Goal: Transaction & Acquisition: Purchase product/service

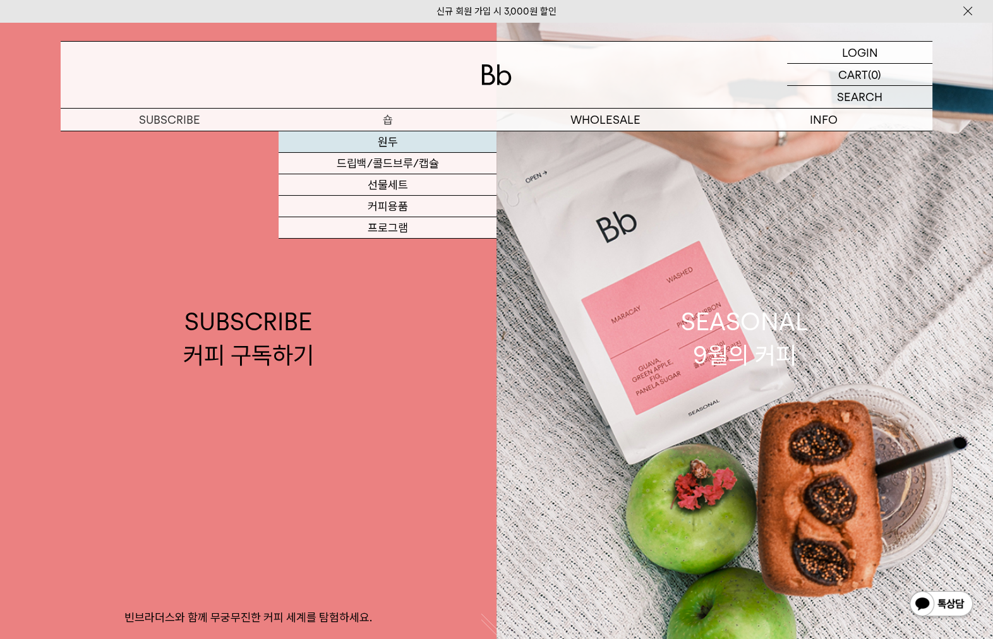
click at [406, 146] on link "원두" at bounding box center [387, 141] width 218 height 21
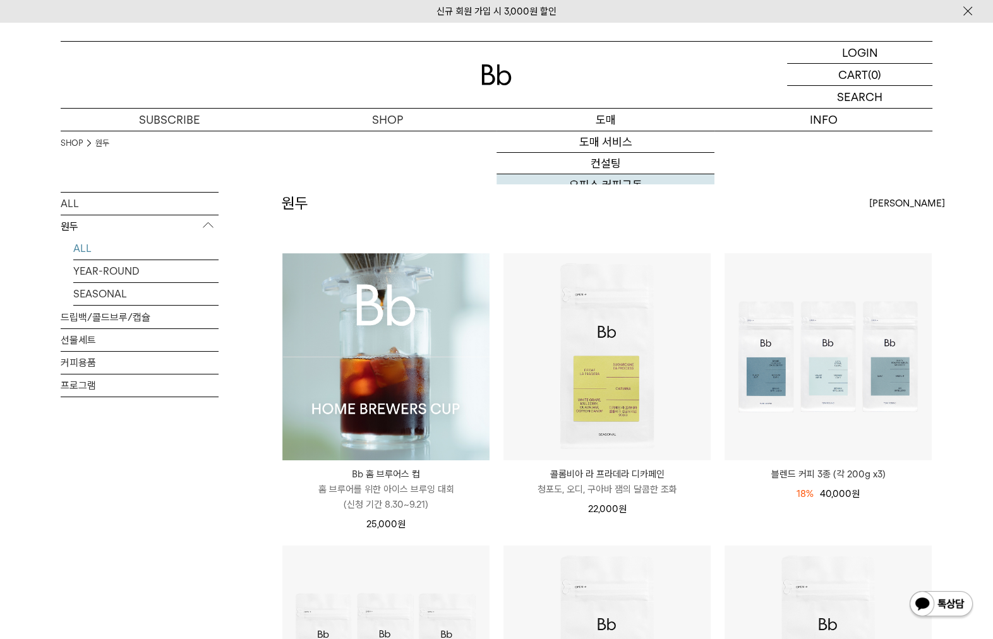
click at [497, 65] on img at bounding box center [496, 74] width 30 height 21
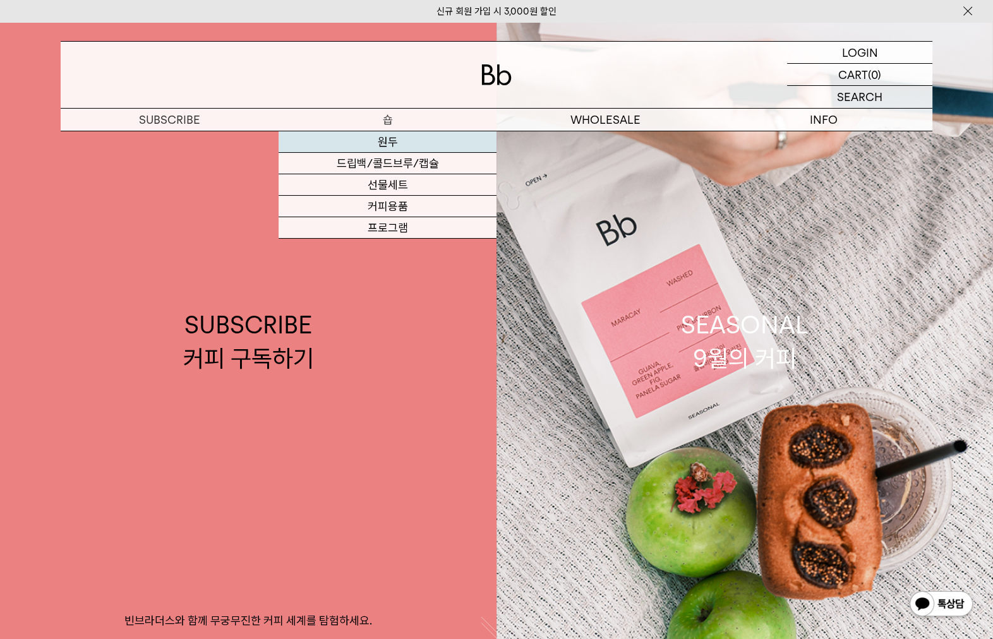
click at [376, 136] on link "원두" at bounding box center [387, 141] width 218 height 21
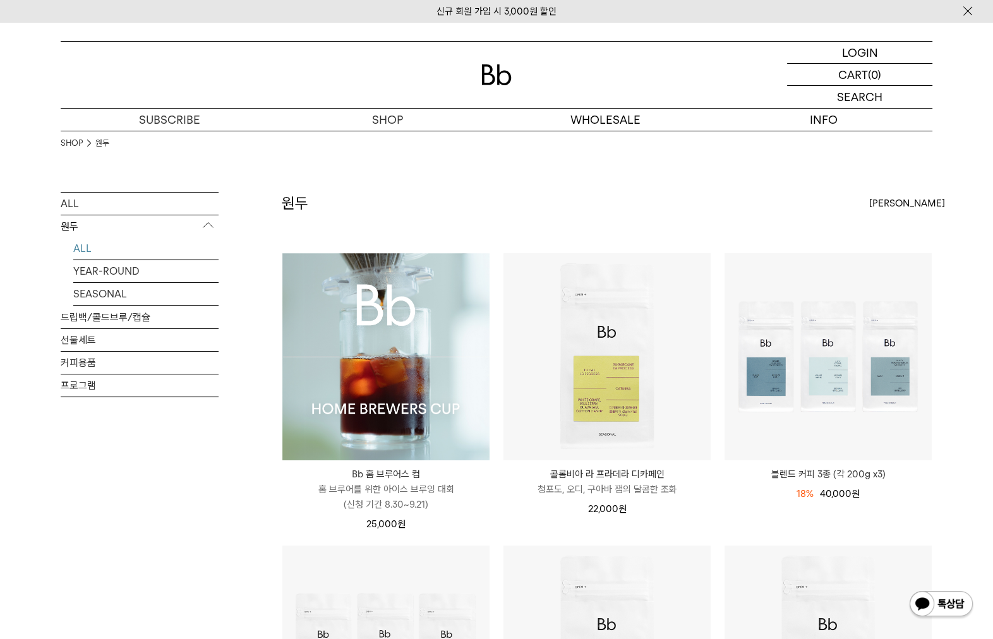
click at [380, 330] on img at bounding box center [385, 356] width 207 height 207
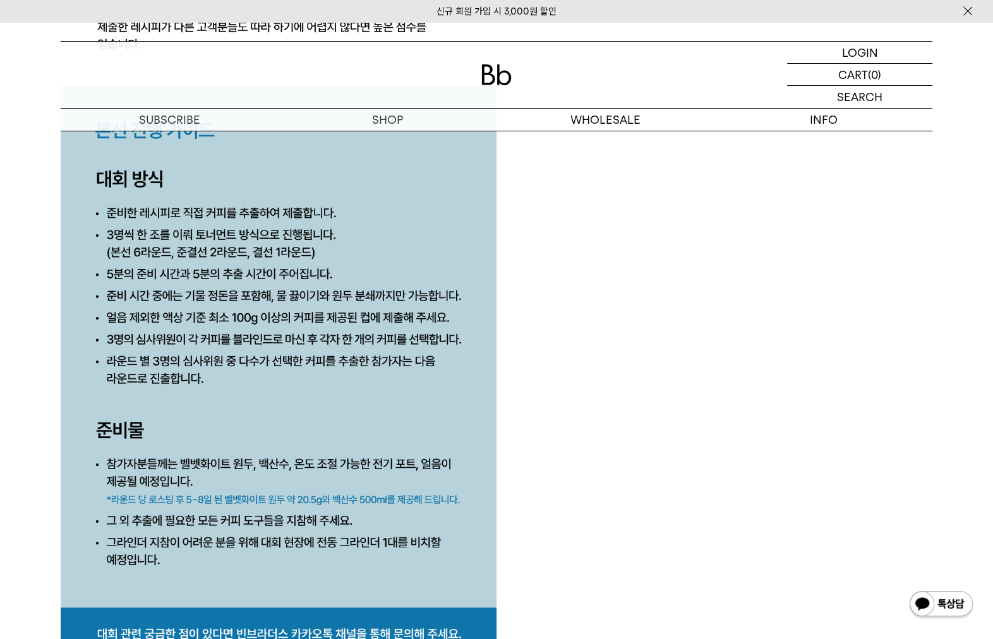
scroll to position [5787, 0]
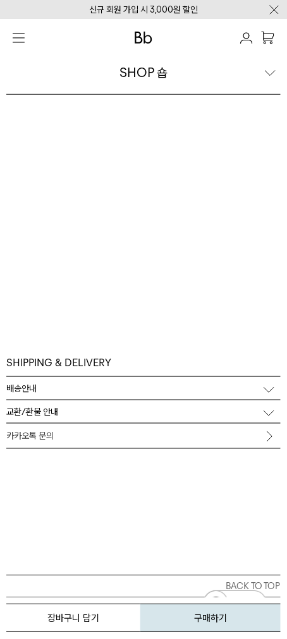
scroll to position [4913, 0]
